Goal: Task Accomplishment & Management: Complete application form

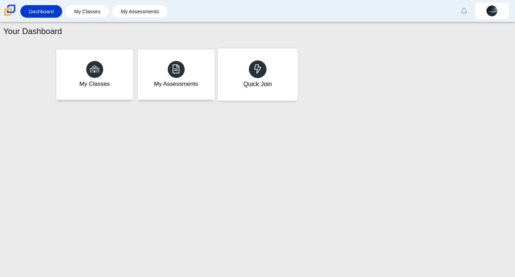
click at [268, 80] on div "Quick Join" at bounding box center [257, 84] width 29 height 9
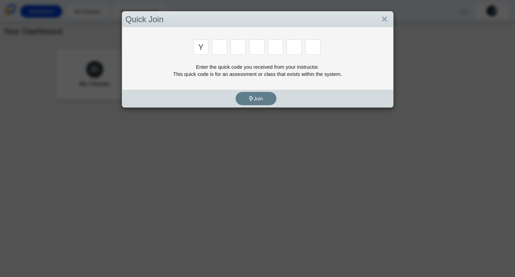
type input "y"
type input "3"
type input "k"
type input "e"
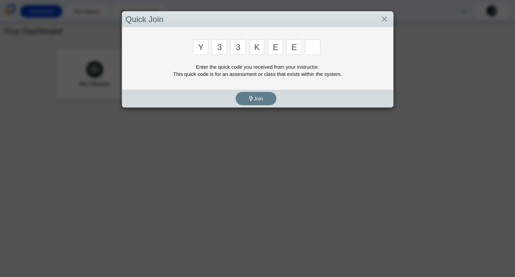
type input "e"
type input "4"
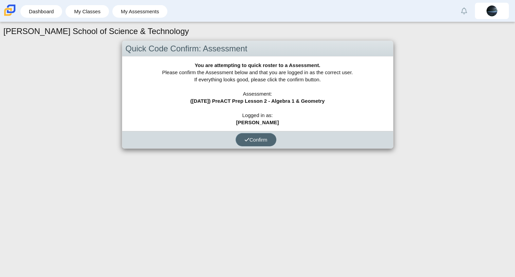
click at [251, 139] on span "Confirm" at bounding box center [256, 140] width 23 height 6
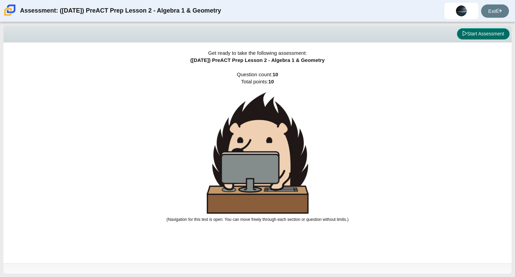
click at [491, 31] on button "Start Assessment" at bounding box center [483, 34] width 53 height 12
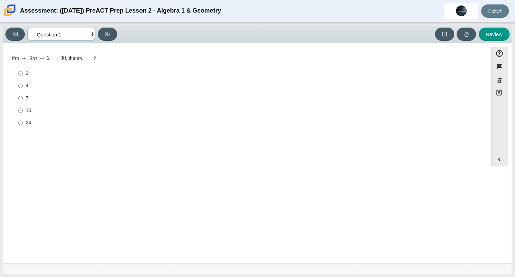
click at [83, 38] on select "Questions Question 1 Question 2 Question 3 Question 4 Question 5 Question 6 Que…" at bounding box center [62, 34] width 68 height 13
click at [88, 30] on select "Questions Question 1 Question 2 Question 3 Question 4 Question 5 Question 6 Que…" at bounding box center [62, 34] width 68 height 13
click at [104, 35] on button at bounding box center [107, 34] width 19 height 13
select select "14773eaf-2ca1-47ae-afe7-a624a56f34b3"
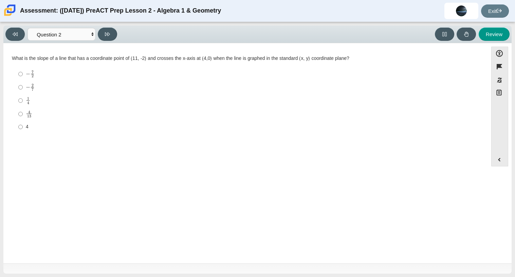
click at [35, 77] on div "− 7 2" at bounding box center [251, 73] width 451 height 7
click at [23, 77] on input "− 7 2 negative 7 halves" at bounding box center [20, 73] width 4 height 13
radio input "true"
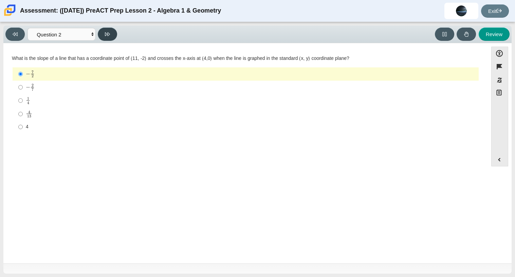
click at [108, 34] on icon at bounding box center [107, 34] width 5 height 5
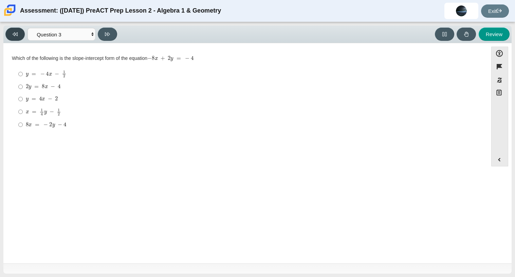
click at [17, 32] on icon at bounding box center [15, 34] width 5 height 5
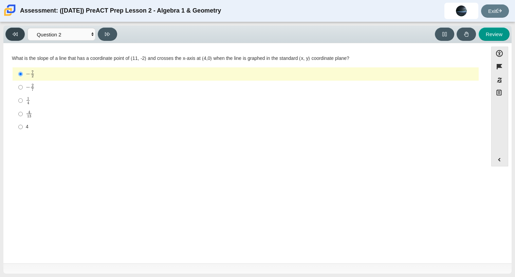
click at [17, 32] on icon at bounding box center [15, 34] width 5 height 5
select select "89427bb7-e313-4f00-988f-8b8255897029"
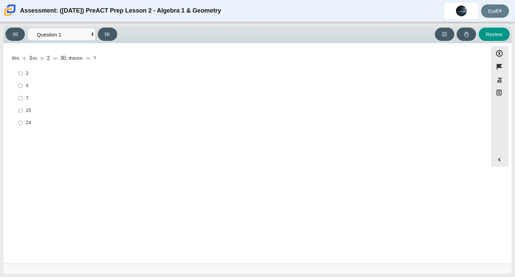
click at [76, 72] on div "2" at bounding box center [251, 73] width 451 height 7
click at [23, 72] on input "2 2" at bounding box center [20, 73] width 4 height 12
radio input "true"
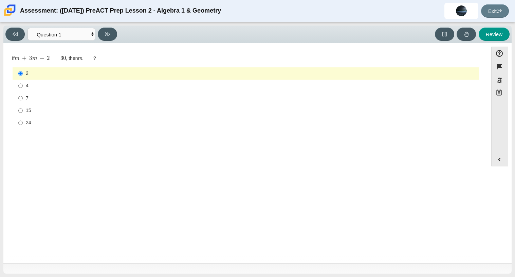
click at [43, 98] on div "7" at bounding box center [251, 98] width 451 height 7
click at [23, 98] on input "7 7" at bounding box center [20, 98] width 4 height 12
radio input "true"
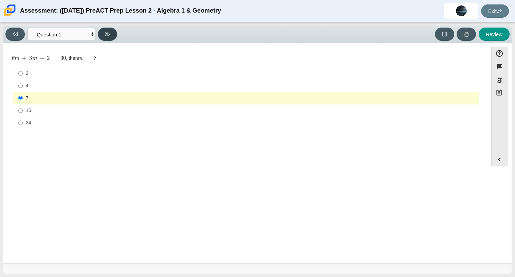
click at [113, 32] on button at bounding box center [107, 34] width 19 height 13
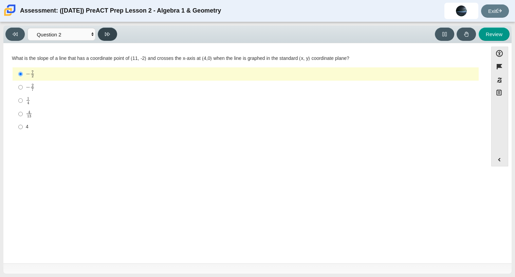
click at [113, 32] on button at bounding box center [107, 34] width 19 height 13
select select "bbf5d072-3e0b-44c4-9a12-6e7c9033f65b"
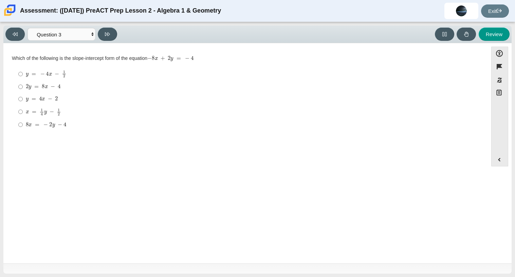
click at [49, 100] on mjx-c "Assessment items" at bounding box center [50, 99] width 4 height 4
click at [23, 100] on input "y = 4 x − 2 y = 4 x − 2" at bounding box center [20, 99] width 4 height 12
radio input "true"
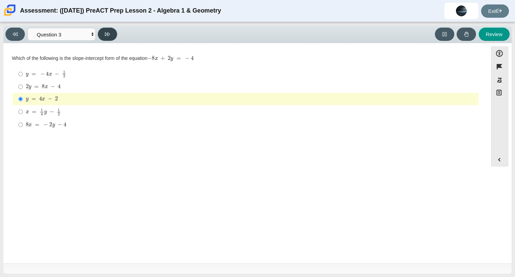
click at [110, 37] on button at bounding box center [107, 34] width 19 height 13
select select "ed62e223-81bd-4cbf-ab48-ab975844bd1f"
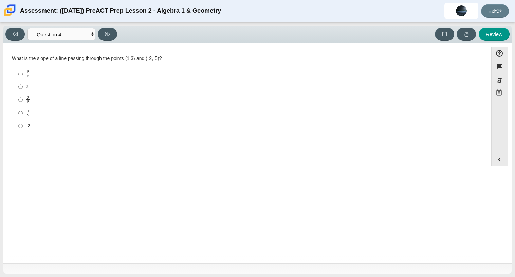
click at [27, 116] on mjx-c "Assessment items" at bounding box center [28, 114] width 2 height 3
click at [23, 116] on input "1 2 1 half" at bounding box center [20, 112] width 4 height 13
radio input "true"
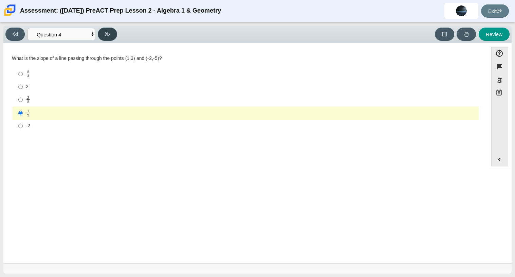
click at [105, 38] on button at bounding box center [107, 34] width 19 height 13
select select "ce81fe10-bf29-4b5e-8bd7-4f47f2fed4d8"
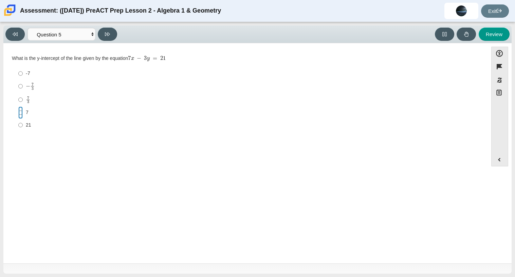
click at [21, 109] on input "7 7" at bounding box center [20, 112] width 4 height 12
radio input "true"
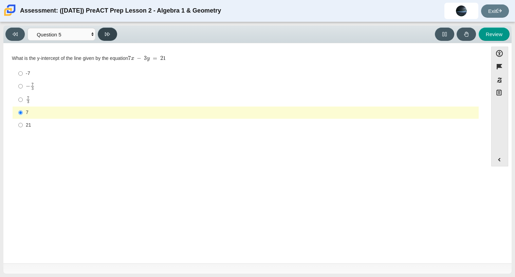
click at [101, 34] on button at bounding box center [107, 34] width 19 height 13
select select "96b71634-eacb-4f7e-8aef-411727d9bcba"
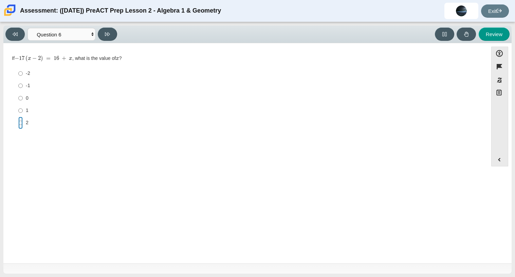
click at [19, 123] on input "2 2" at bounding box center [20, 123] width 4 height 12
radio input "true"
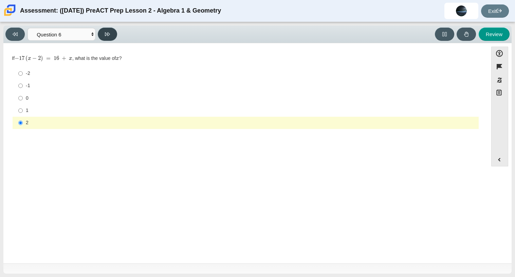
click at [105, 32] on button at bounding box center [107, 34] width 19 height 13
select select "97f4f5fa-a52e-4fed-af51-565bfcdf47cb"
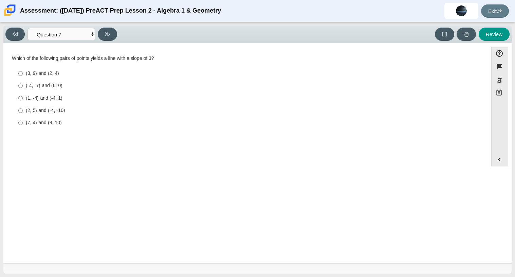
click at [37, 83] on div "(-4, -7) and (6, 0)" at bounding box center [251, 85] width 451 height 7
click at [23, 83] on input "(-4, -7) and (6, 0) (-4, -7) and (6, 0)" at bounding box center [20, 86] width 4 height 12
radio input "true"
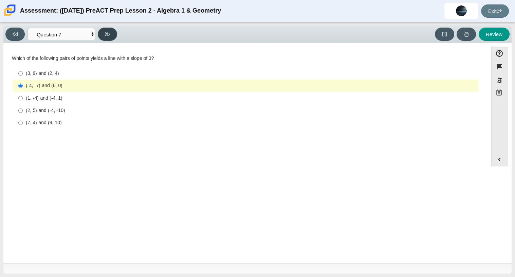
click at [109, 32] on icon at bounding box center [107, 34] width 5 height 5
select select "ec95ace6-bebc-42b8-9428-40567494d4da"
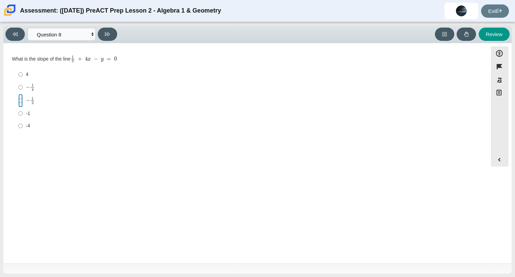
click at [20, 103] on input "− 1 3 negative 1 third" at bounding box center [20, 100] width 4 height 13
radio input "true"
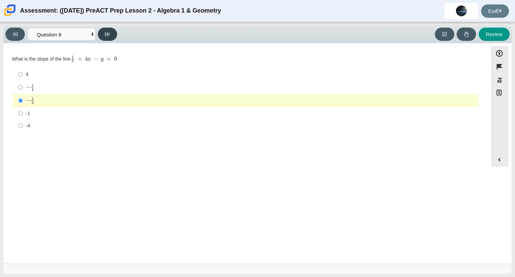
click at [108, 36] on icon at bounding box center [107, 34] width 5 height 5
select select "489dcffd-4e6a-49cf-a9d6-ad1d4a911a4e"
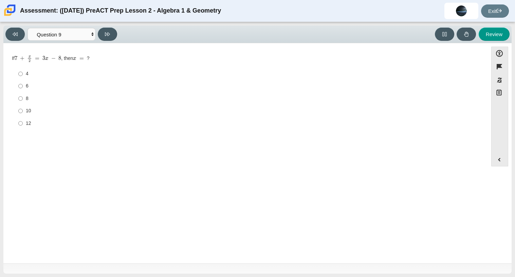
click at [17, 119] on label "12 12" at bounding box center [246, 123] width 465 height 12
click at [18, 119] on input "12 12" at bounding box center [20, 123] width 4 height 12
radio input "true"
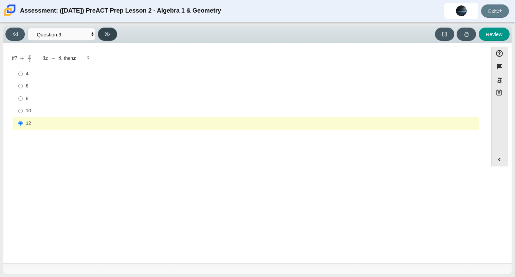
click at [100, 37] on button at bounding box center [107, 34] width 19 height 13
select select "210571de-36a6-4d8e-a361-ceff8ef801dc"
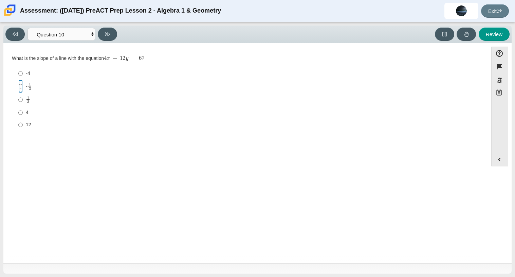
click at [20, 91] on input "- 1 3 -1 third" at bounding box center [20, 86] width 4 height 13
radio input "true"
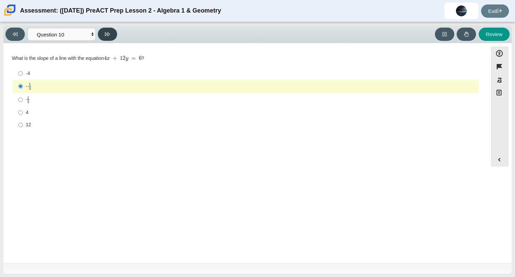
click at [111, 31] on button at bounding box center [107, 34] width 19 height 13
select select "review"
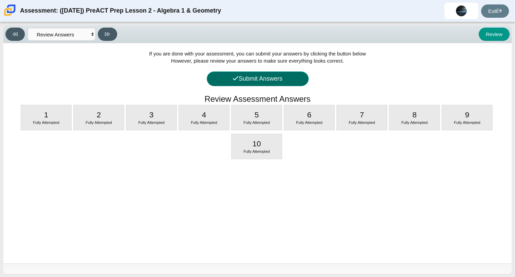
click at [258, 82] on button "Submit Answers" at bounding box center [258, 78] width 102 height 15
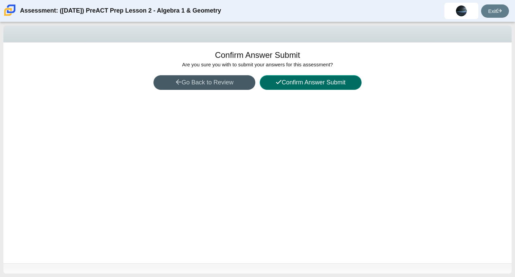
click at [306, 80] on button "Confirm Answer Submit" at bounding box center [311, 82] width 102 height 15
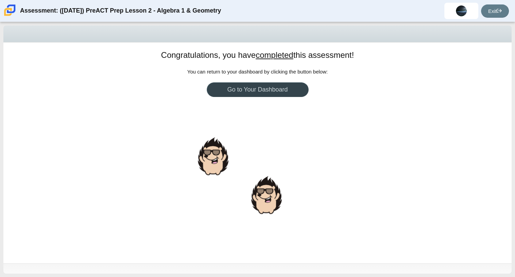
click at [290, 87] on link "Go to Your Dashboard" at bounding box center [258, 89] width 102 height 15
